Goal: Transaction & Acquisition: Purchase product/service

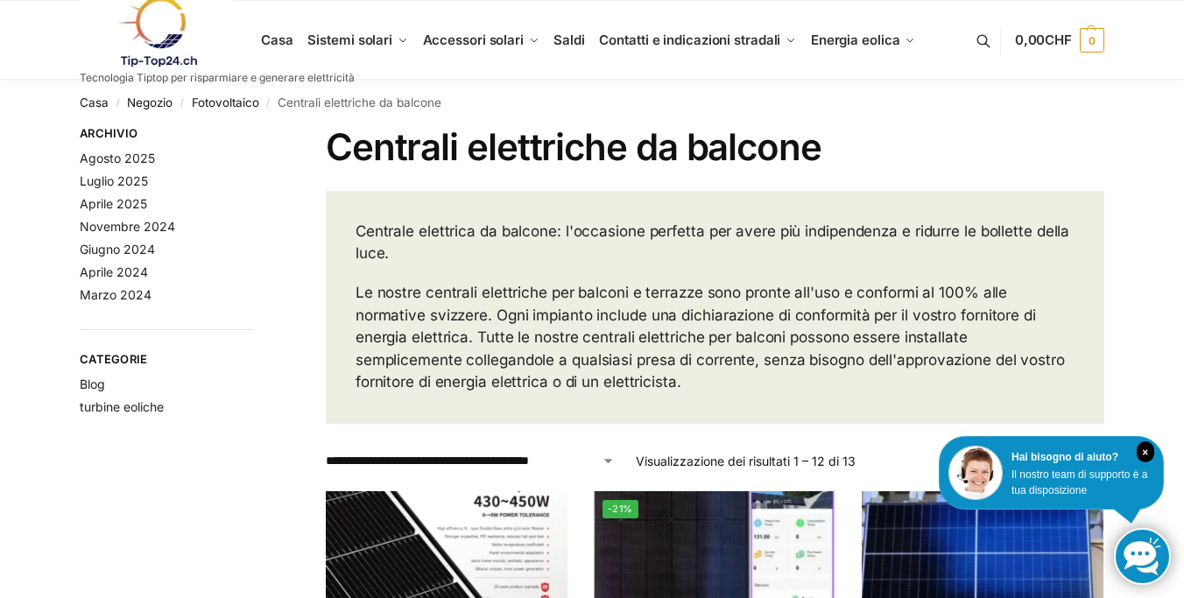
click at [757, 250] on p "Centrale elettrica da balcone: l'occasione perfetta per avere più indipendenza …" at bounding box center [714, 243] width 719 height 45
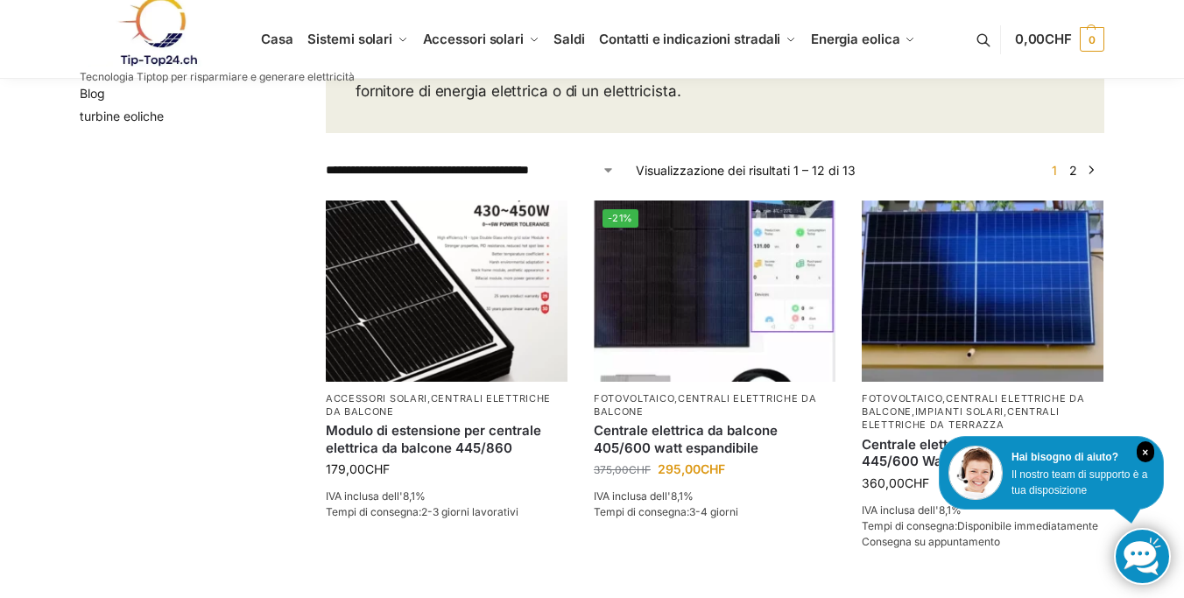
scroll to position [290, 0]
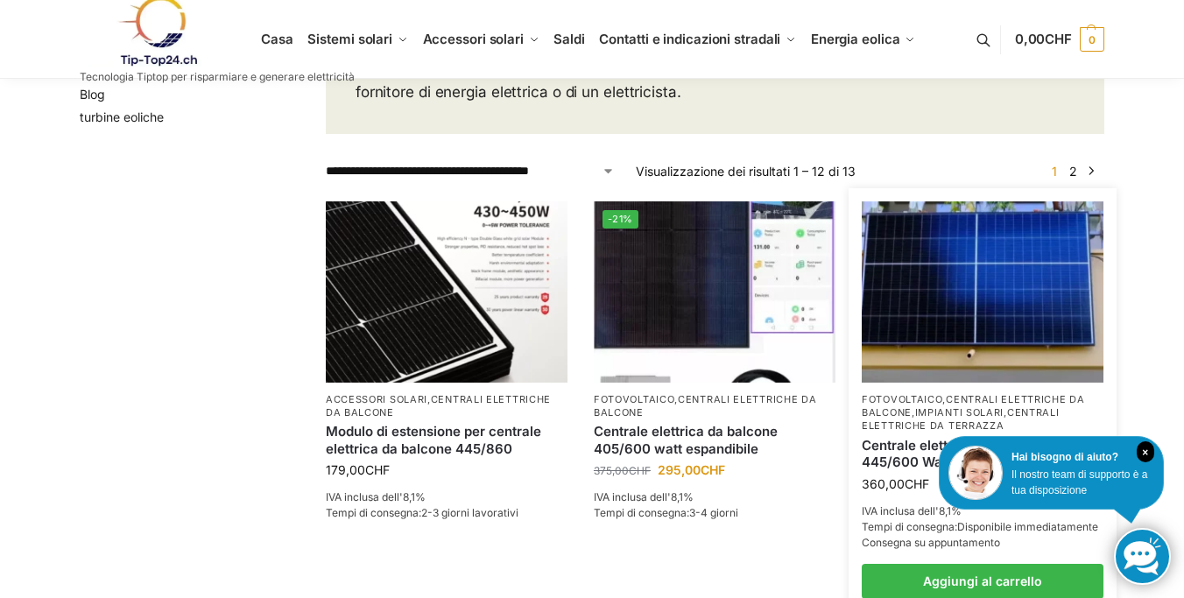
click at [889, 285] on img at bounding box center [983, 291] width 242 height 181
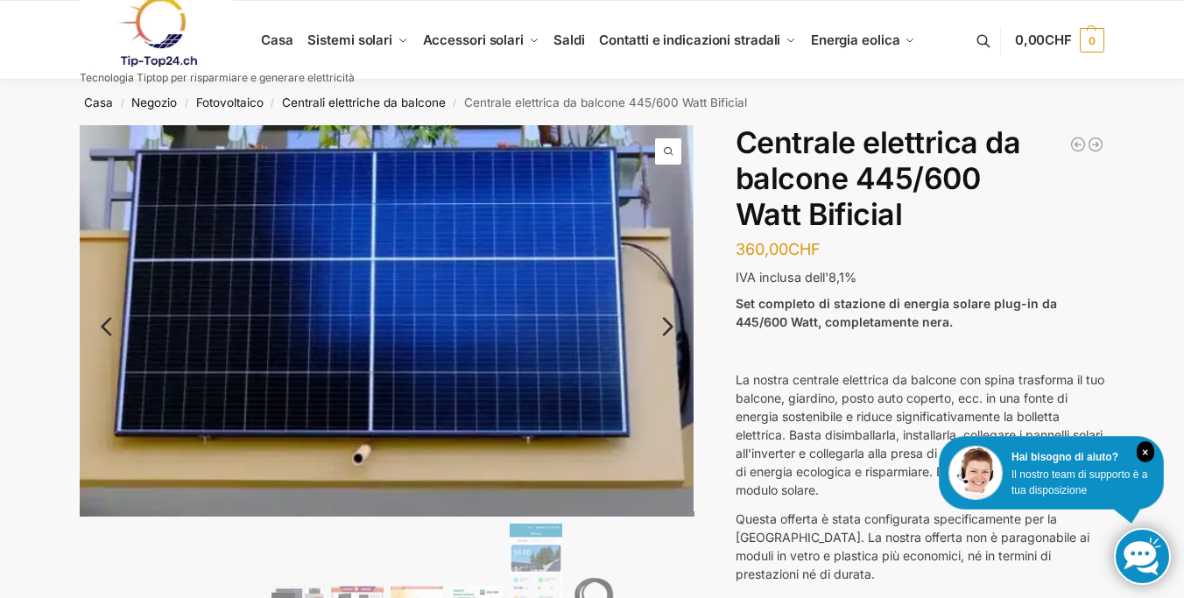
click at [666, 327] on link "Prossimo" at bounding box center [649, 336] width 89 height 18
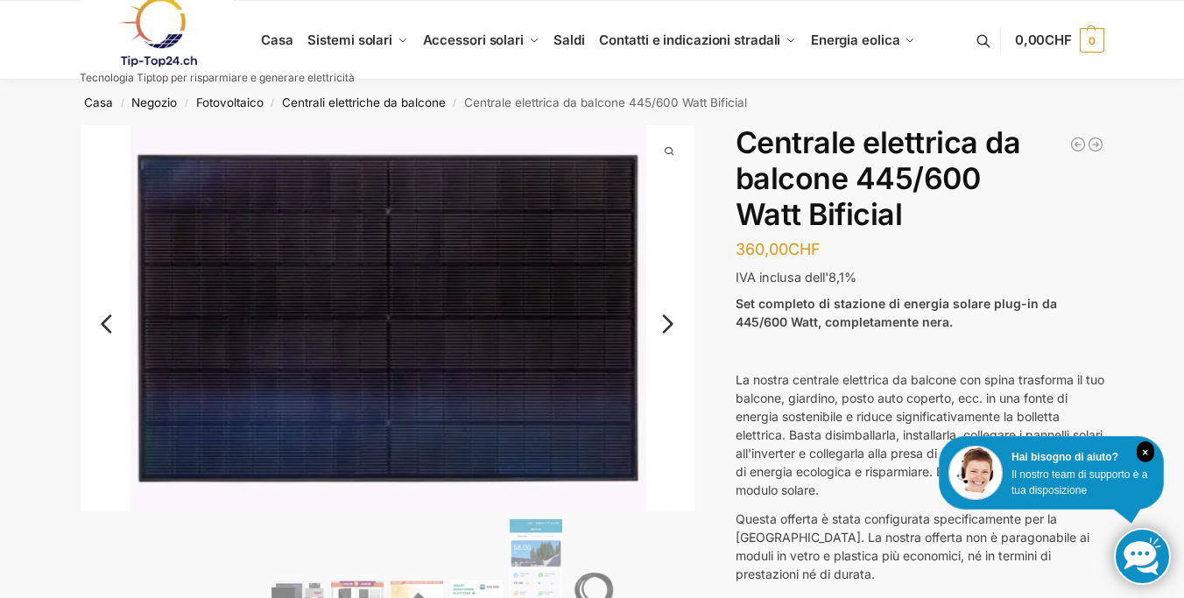
click at [666, 324] on link "Prossimo" at bounding box center [649, 333] width 89 height 18
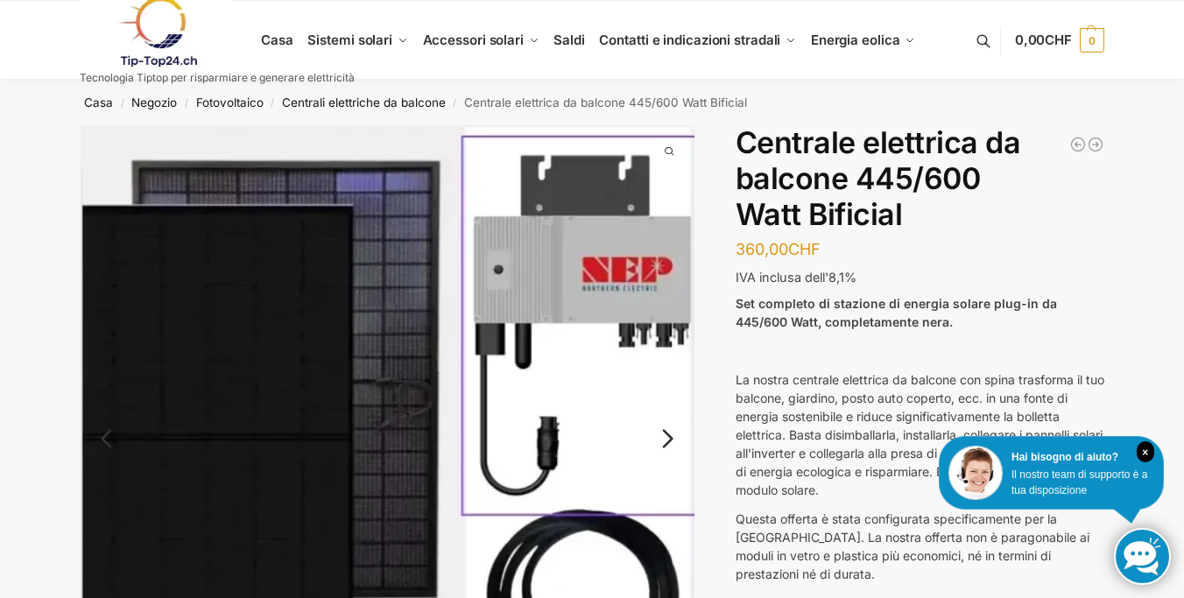
click at [666, 440] on link "Prossimo" at bounding box center [649, 448] width 89 height 18
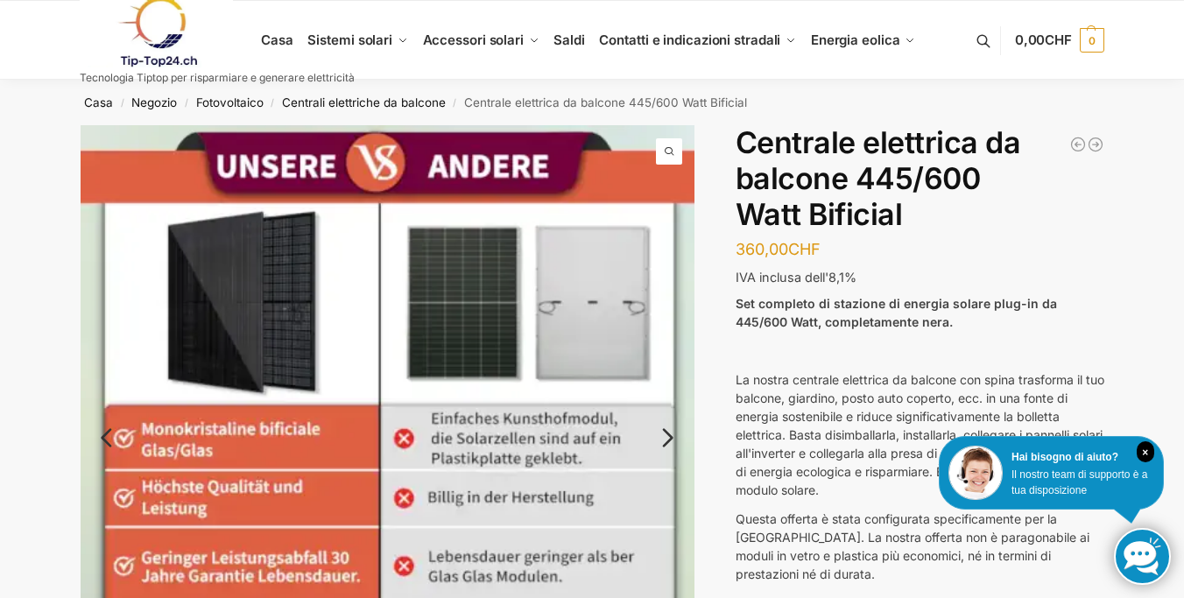
click at [666, 440] on link "Prossimo" at bounding box center [649, 447] width 89 height 18
